Goal: Task Accomplishment & Management: Complete application form

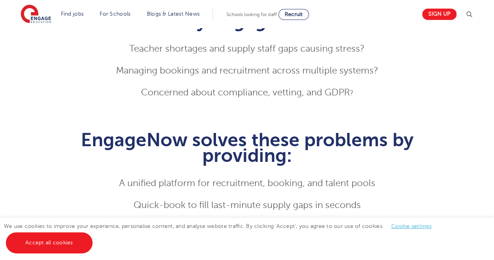
scroll to position [266, 0]
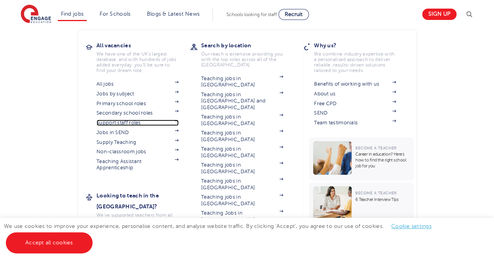
click at [130, 121] on link "Support staff roles" at bounding box center [137, 123] width 82 height 6
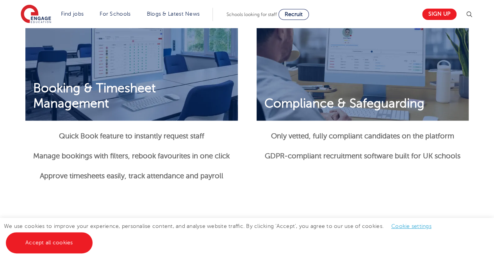
scroll to position [953, 0]
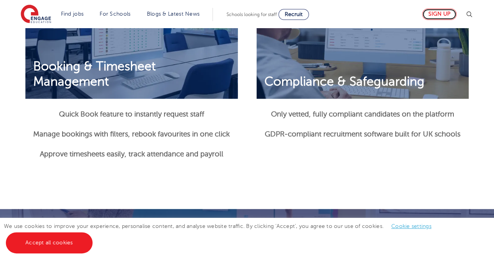
click at [444, 15] on link "Sign up" at bounding box center [439, 14] width 34 height 11
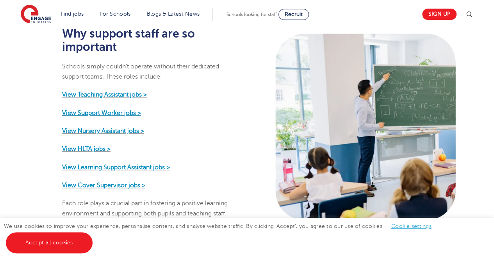
scroll to position [399, 0]
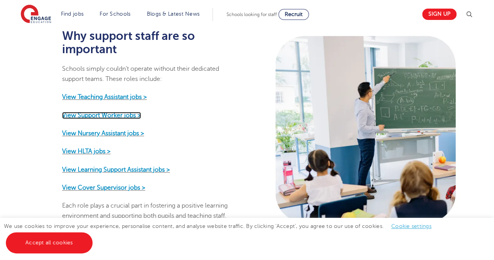
click at [98, 112] on strong "View Support Worker jobs >" at bounding box center [101, 115] width 79 height 7
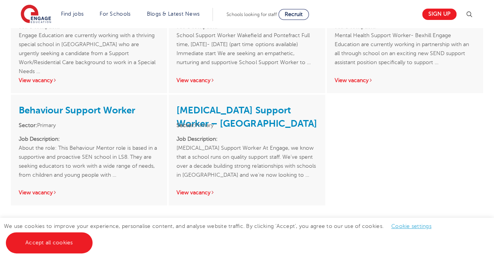
scroll to position [344, 0]
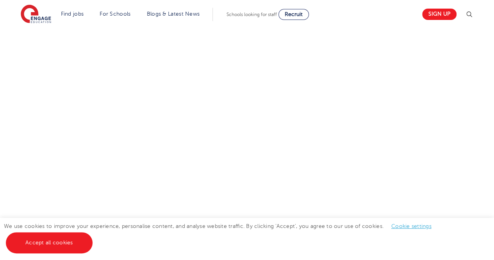
scroll to position [372, 0]
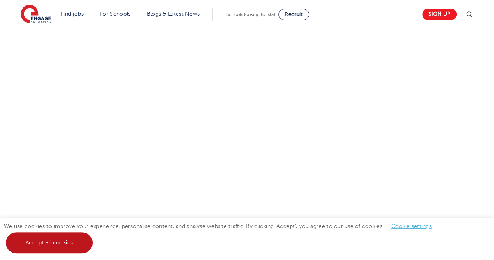
click at [87, 239] on link "Accept all cookies" at bounding box center [49, 242] width 87 height 21
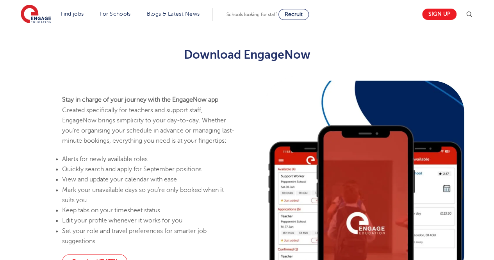
scroll to position [200, 0]
